Goal: Task Accomplishment & Management: Use online tool/utility

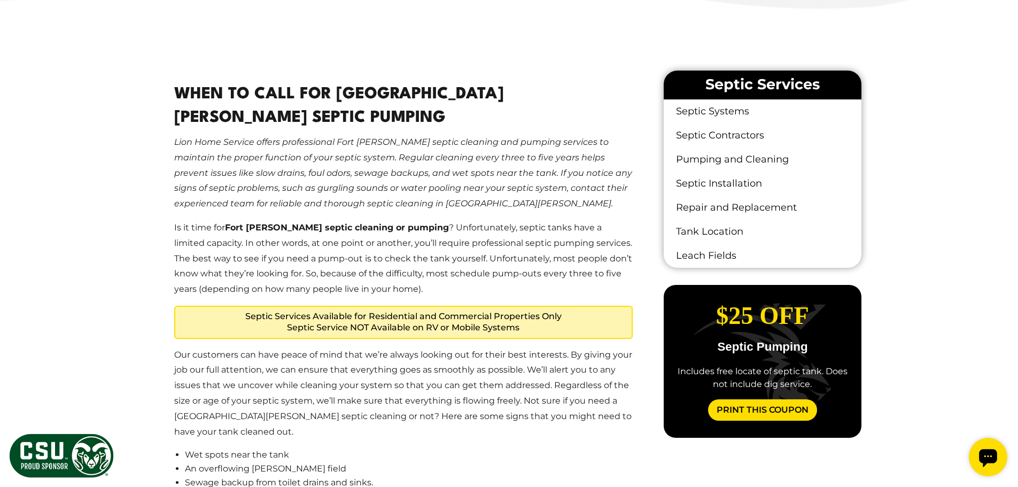
scroll to position [641, 0]
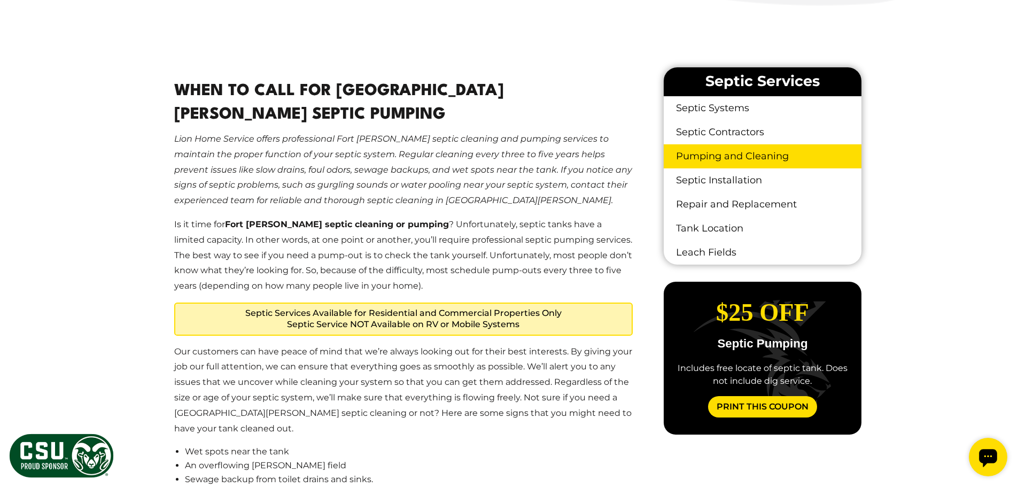
click at [729, 153] on link "Pumping and Cleaning" at bounding box center [762, 156] width 197 height 24
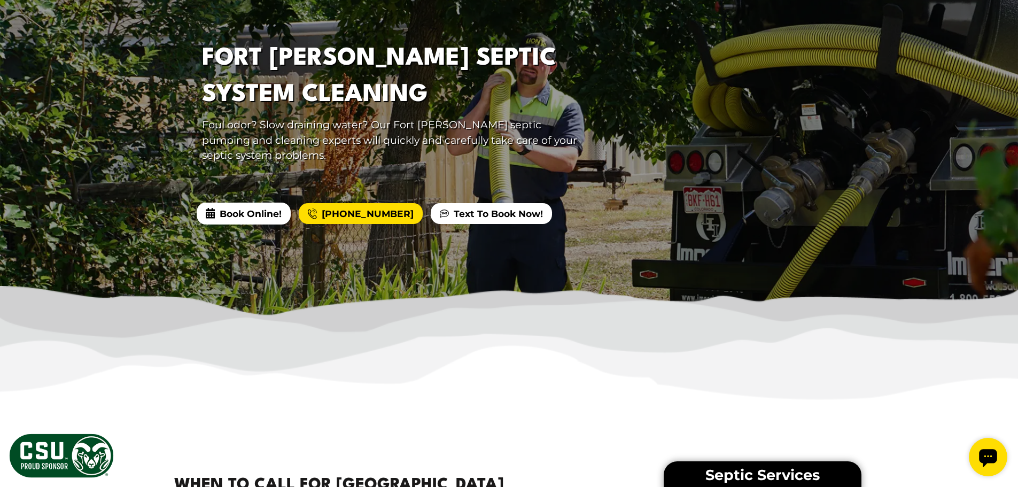
scroll to position [214, 0]
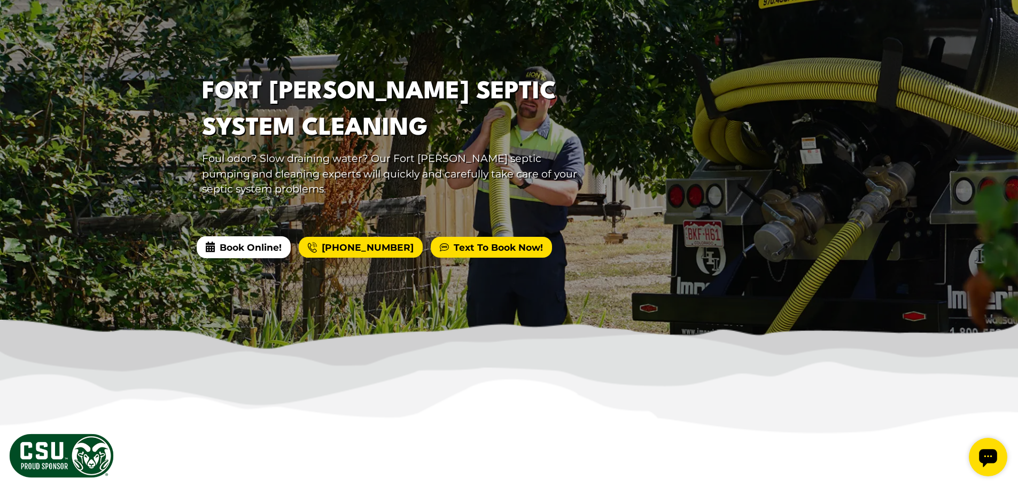
click at [475, 243] on link "Text To Book Now!" at bounding box center [491, 247] width 121 height 21
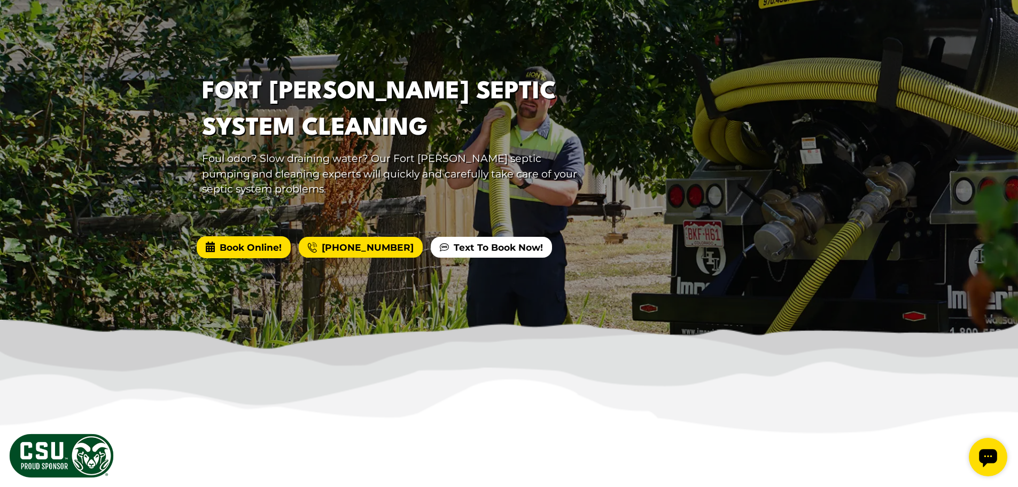
click at [264, 248] on span "Book Online!" at bounding box center [244, 246] width 94 height 21
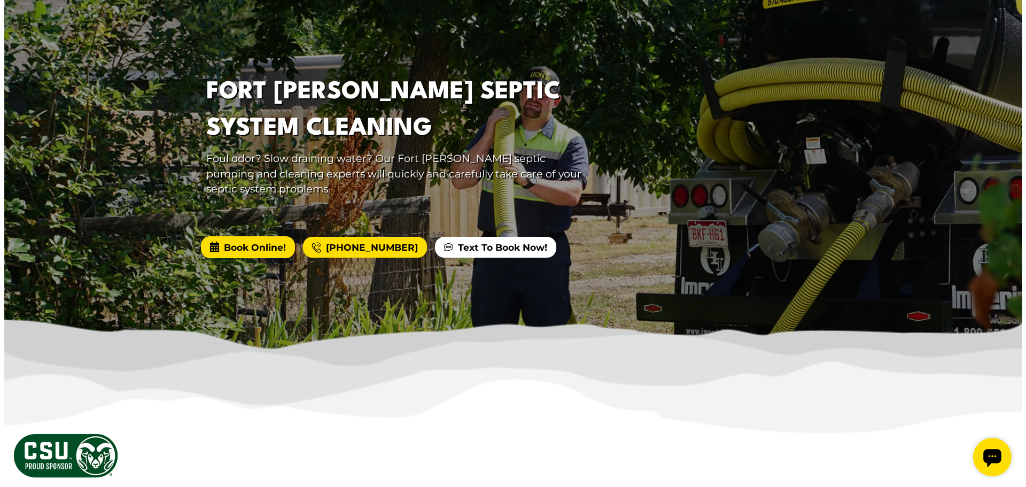
scroll to position [0, 0]
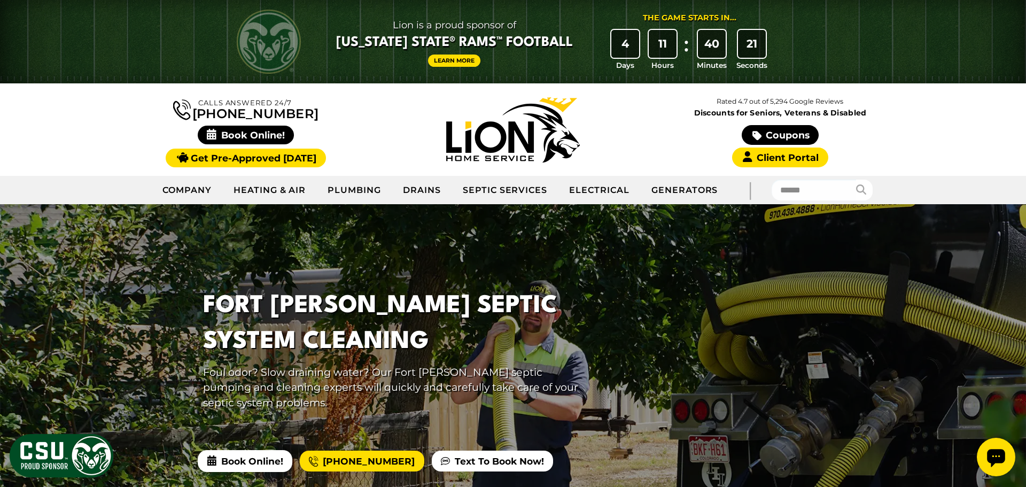
click at [997, 456] on icon "Open chat widget" at bounding box center [996, 458] width 18 height 18
click at [998, 457] on icon "Open chat widget" at bounding box center [996, 458] width 18 height 18
click at [997, 457] on icon "Open chat widget" at bounding box center [996, 458] width 18 height 18
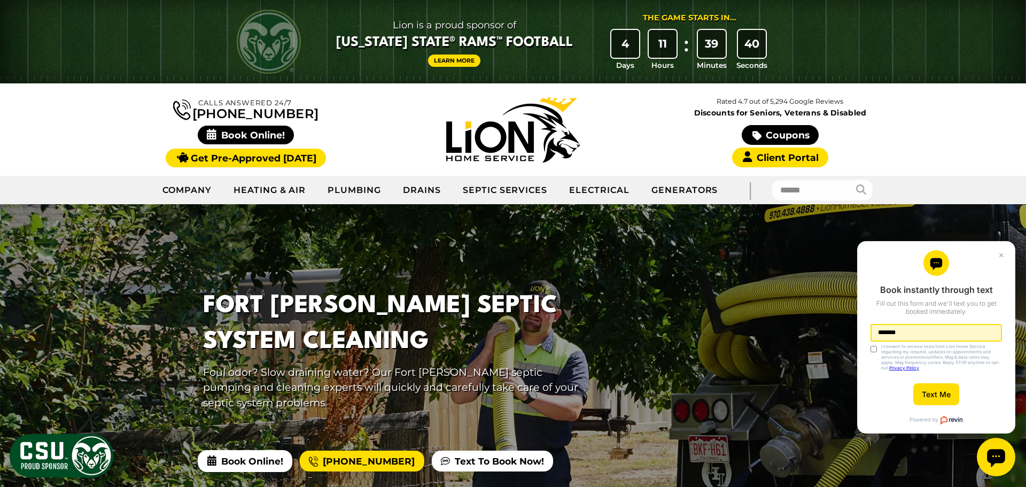
click at [913, 332] on input "*******" at bounding box center [937, 333] width 132 height 18
type input "**********"
click at [933, 398] on button "Text Me" at bounding box center [937, 394] width 46 height 22
